Goal: Task Accomplishment & Management: Manage account settings

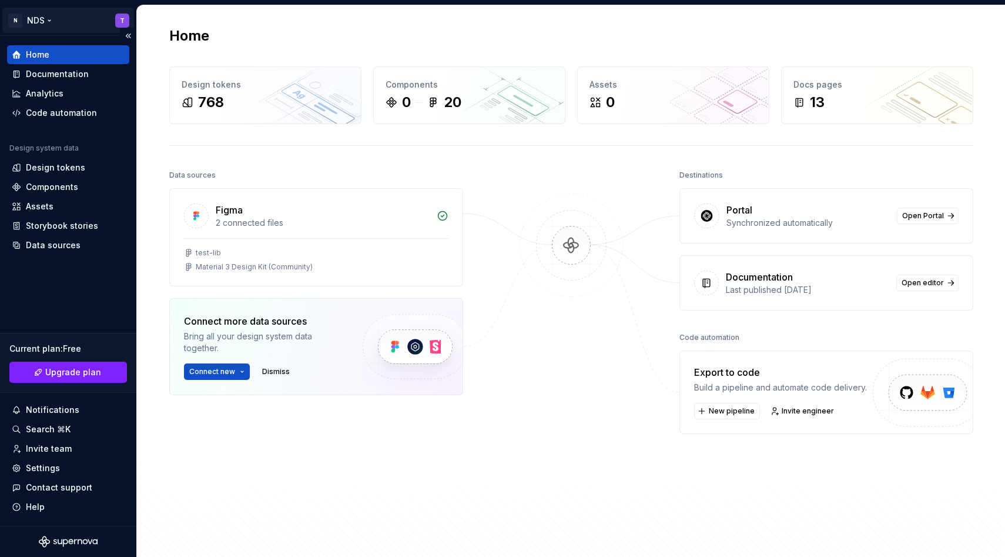
click at [123, 21] on html "N NDS T Home Documentation Analytics Code automation Design system data Design …" at bounding box center [502, 278] width 1005 height 557
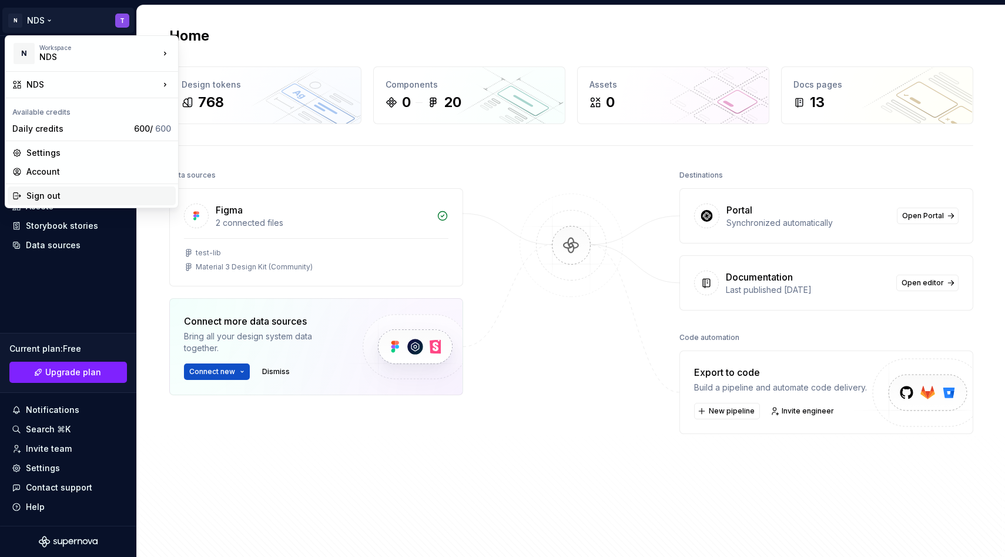
click at [63, 197] on div "Sign out" at bounding box center [98, 196] width 145 height 12
